Goal: Transaction & Acquisition: Purchase product/service

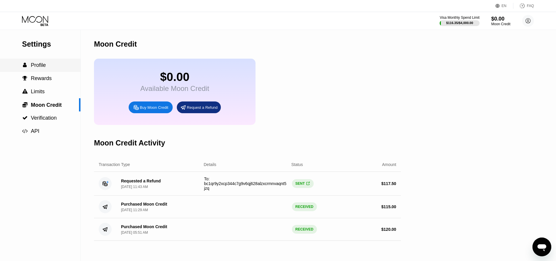
click at [54, 0] on div " Profile" at bounding box center [40, 65] width 80 height 6
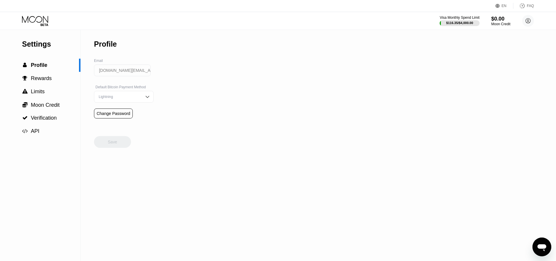
click at [38, 0] on icon at bounding box center [35, 21] width 27 height 10
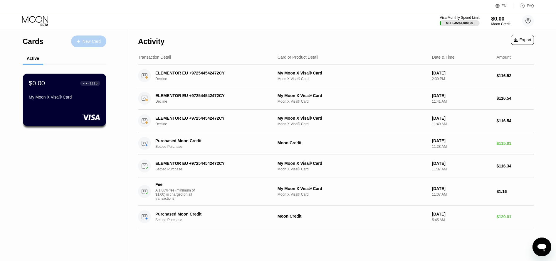
click at [95, 0] on div "New Card" at bounding box center [92, 41] width 18 height 5
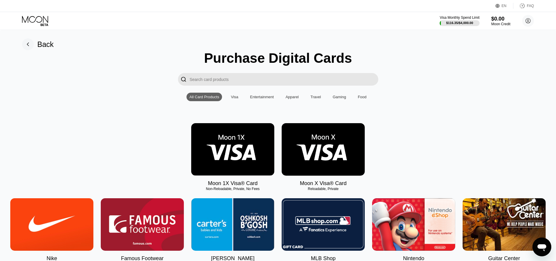
click at [137, 0] on img at bounding box center [323, 149] width 83 height 53
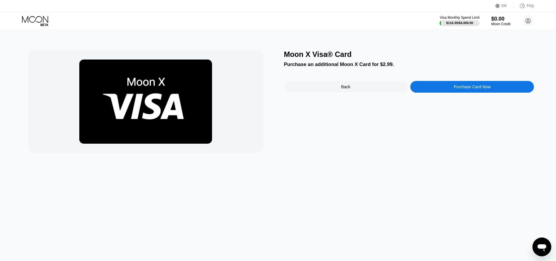
click at [137, 0] on div "Purchase Card Now" at bounding box center [472, 87] width 124 height 12
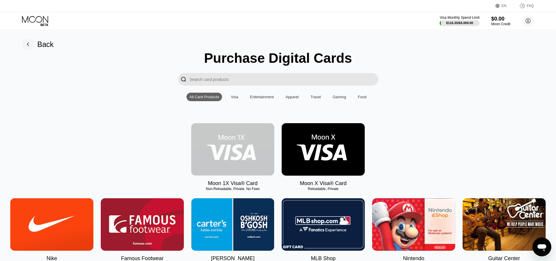
click at [137, 0] on img at bounding box center [232, 149] width 83 height 53
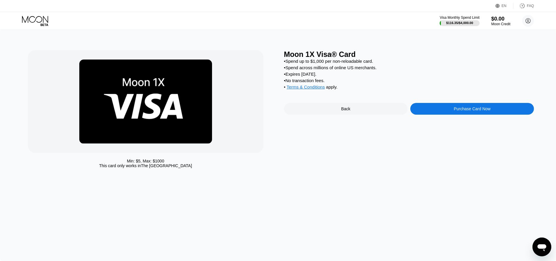
click at [137, 0] on div "Purchase Card Now" at bounding box center [472, 109] width 124 height 12
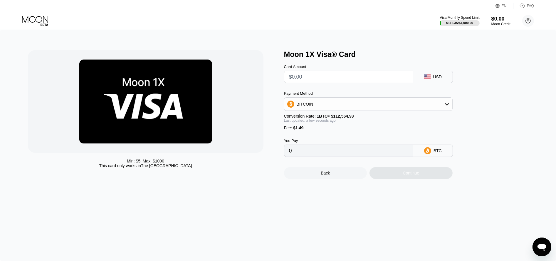
click at [137, 0] on input "text" at bounding box center [348, 77] width 119 height 12
type input "$11"
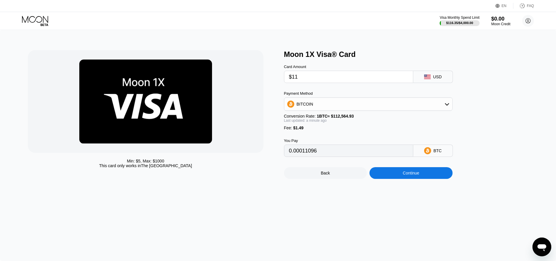
type input "0.00011096"
type input "$1176"
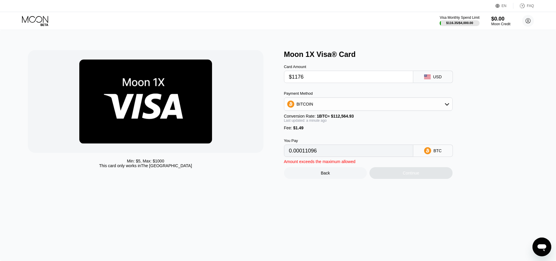
type input "0.01046055"
type input "$117"
type input "0.00105264"
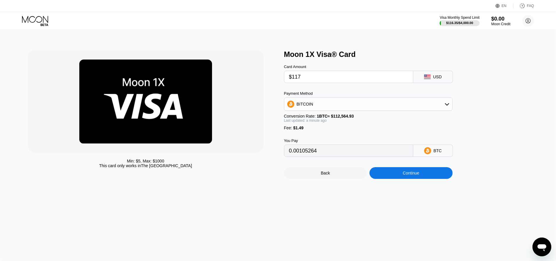
type input "$11"
type input "0.00011096"
type input "$117"
type input "0.00105264"
type input "$1175"
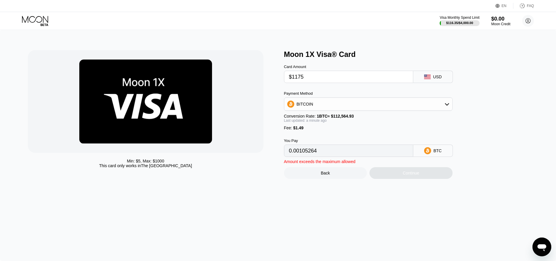
type input "0.01045166"
type input "$117"
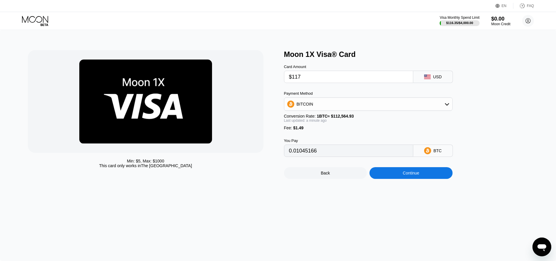
type input "0.00105264"
type input "$117.4"
type input "0.00105620"
type input "$117."
type input "0.00105264"
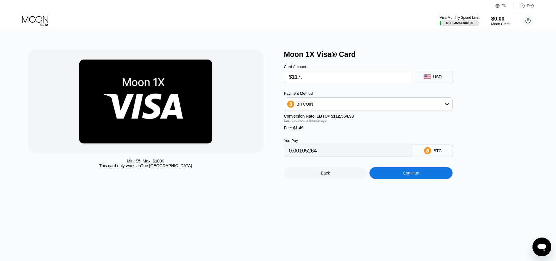
type input "$117.5"
type input "0.00105708"
type input "$117.5"
click at [137, 0] on div "Card Amount $117.5 USD Payment Method BITCOIN Conversion Rate: 1 BTC ≈ $112,564…" at bounding box center [378, 108] width 188 height 98
click at [137, 0] on input "0.00105708" at bounding box center [348, 151] width 119 height 12
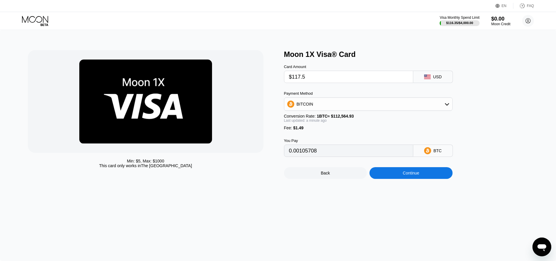
click at [137, 0] on input "0.00105708" at bounding box center [348, 151] width 119 height 12
click at [137, 0] on div "Continue" at bounding box center [411, 173] width 16 height 5
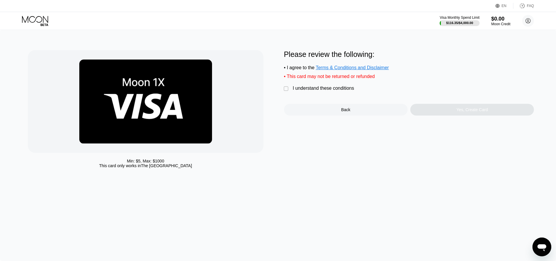
click at [137, 0] on div "Min: $ 5 , Max: $ 1000 This card only works in [GEOGRAPHIC_DATA] Please review …" at bounding box center [278, 110] width 501 height 121
click at [137, 0] on div "" at bounding box center [287, 89] width 6 height 6
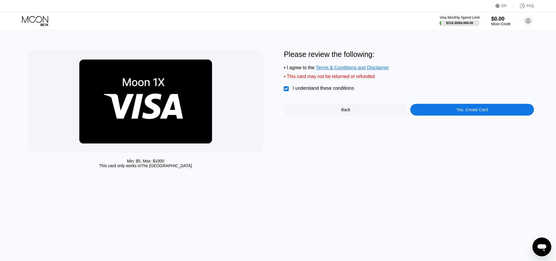
click at [137, 0] on div "Yes, Create Card" at bounding box center [471, 110] width 31 height 5
